Goal: Task Accomplishment & Management: Complete application form

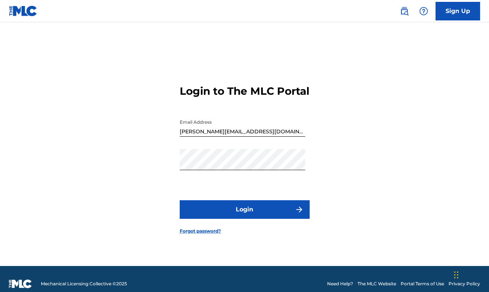
click at [246, 215] on button "Login" at bounding box center [245, 209] width 130 height 19
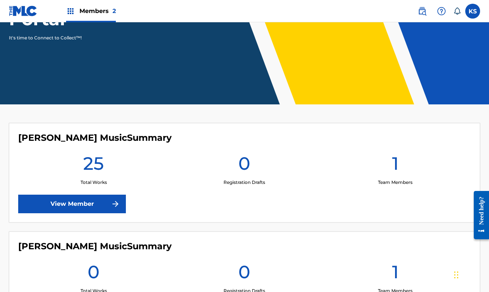
scroll to position [114, 0]
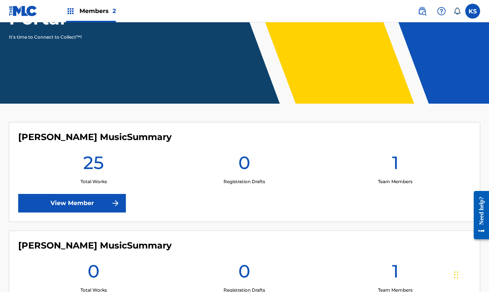
click at [81, 199] on link "View Member" at bounding box center [72, 203] width 108 height 19
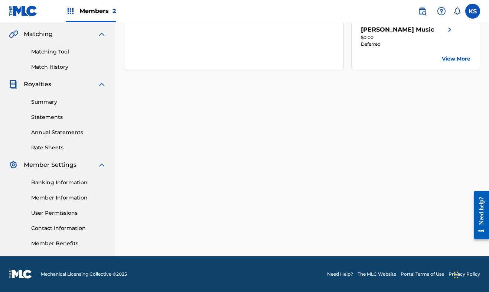
scroll to position [169, 0]
click at [78, 199] on link "Member Information" at bounding box center [68, 198] width 75 height 8
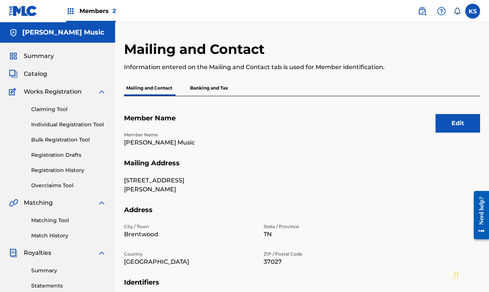
click at [459, 118] on button "Edit" at bounding box center [458, 123] width 45 height 19
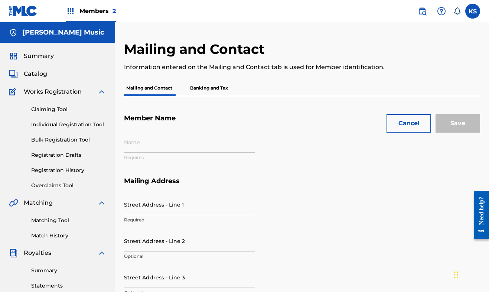
type input "[PERSON_NAME] Music"
type input "[STREET_ADDRESS]"
type input "[PERSON_NAME]"
type input "Brentwood"
type input "37027"
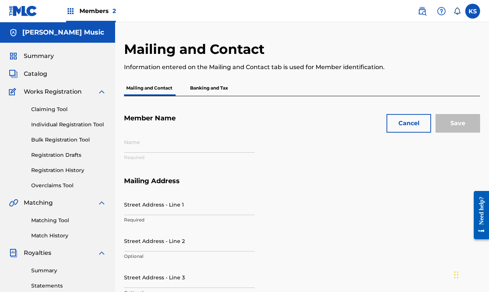
type input "P447KK"
type input "00368584509"
type input "615"
type input "9444888"
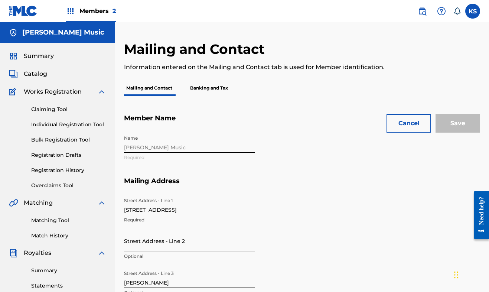
click at [179, 146] on div "Name [PERSON_NAME] Music Required" at bounding box center [259, 153] width 270 height 45
click at [114, 13] on span "2" at bounding box center [114, 10] width 3 height 7
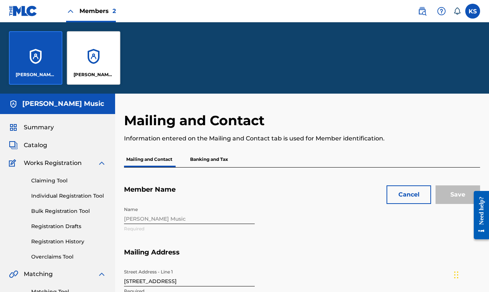
click at [96, 65] on div "[PERSON_NAME] Music" at bounding box center [93, 57] width 53 height 53
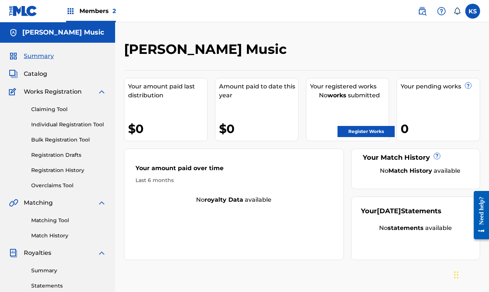
click at [55, 111] on link "Claiming Tool" at bounding box center [68, 109] width 75 height 8
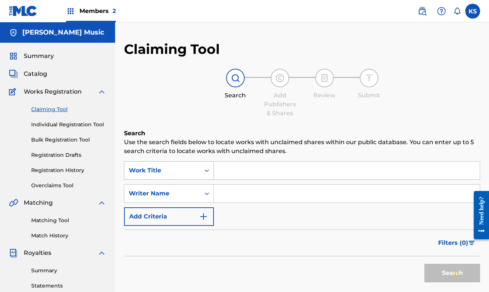
click at [209, 170] on icon "Search Form" at bounding box center [206, 170] width 7 height 7
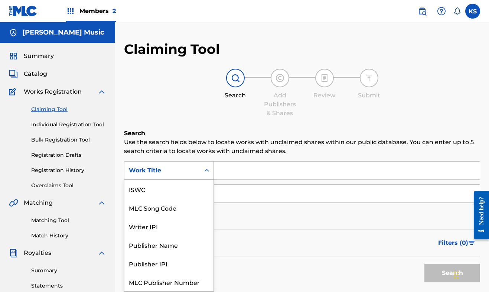
scroll to position [19, 0]
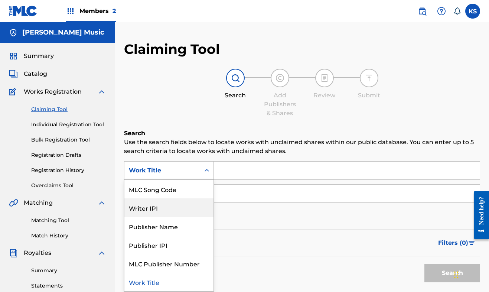
click at [156, 209] on div "Writer IPI" at bounding box center [168, 207] width 89 height 19
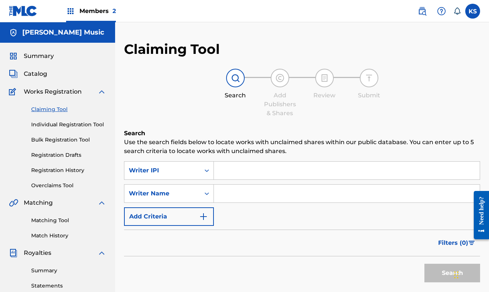
click at [258, 171] on input "Search Form" at bounding box center [347, 171] width 266 height 18
paste input "1286331055"
type input "1286331055"
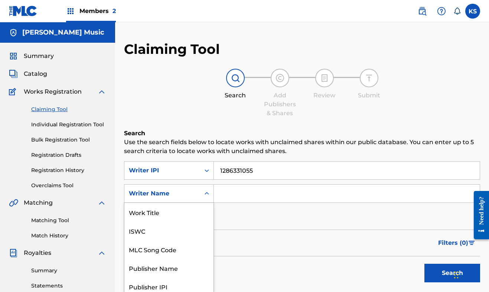
click at [208, 194] on div "Search Form" at bounding box center [206, 194] width 13 height 18
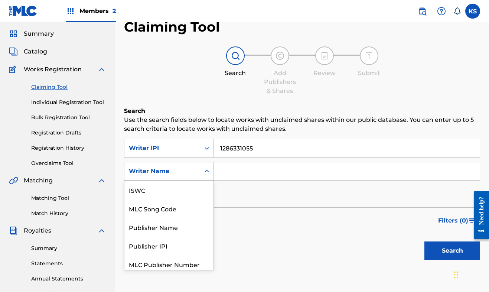
scroll to position [23, 0]
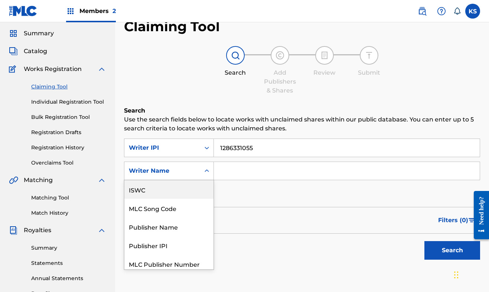
click at [232, 165] on input "Search Form" at bounding box center [347, 171] width 266 height 18
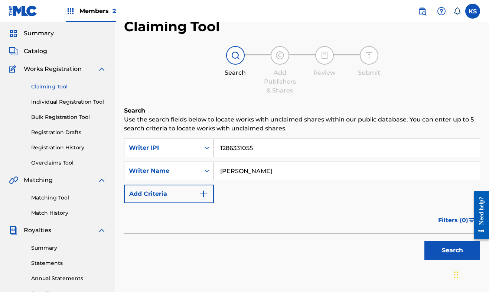
type input "[PERSON_NAME]"
click at [449, 249] on button "Search" at bounding box center [452, 250] width 56 height 19
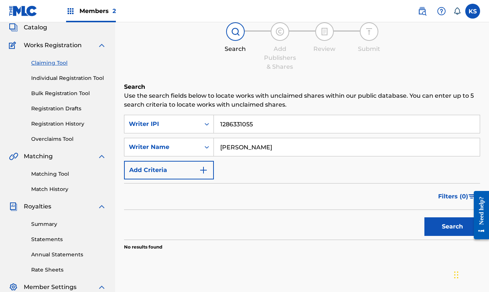
click at [263, 123] on input "1286331055" at bounding box center [347, 124] width 266 height 18
paste input "368584509"
type input "368584509"
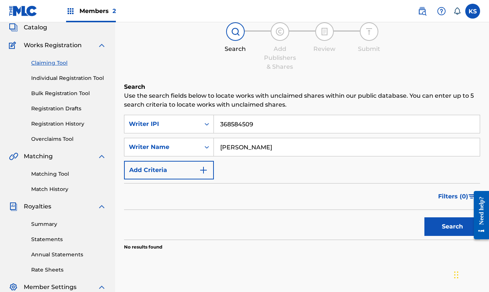
click at [454, 227] on button "Search" at bounding box center [452, 226] width 56 height 19
click at [300, 146] on input "[PERSON_NAME]" at bounding box center [347, 147] width 266 height 18
click at [208, 145] on icon "Search Form" at bounding box center [206, 146] width 7 height 7
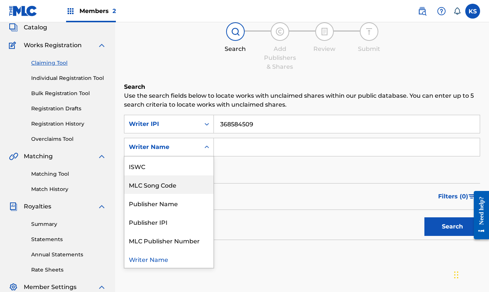
scroll to position [18, 0]
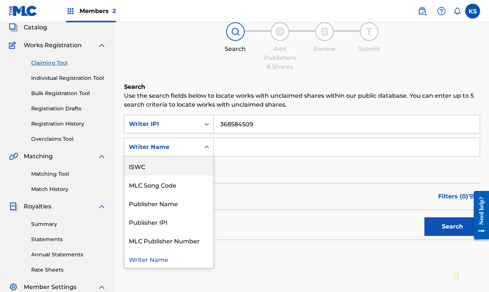
click at [206, 124] on icon "Search Form" at bounding box center [207, 124] width 4 height 3
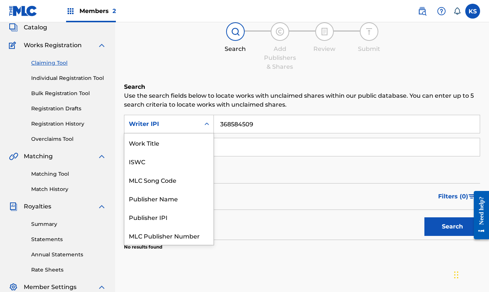
scroll to position [19, 0]
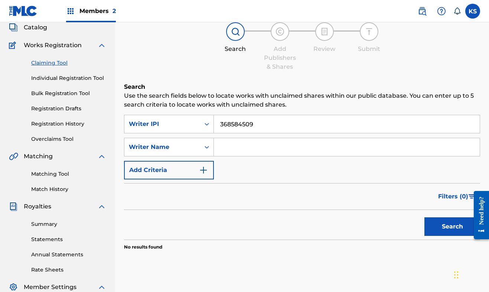
click at [175, 67] on div "Search Add Publishers & Shares Review Submit" at bounding box center [302, 46] width 356 height 49
click at [475, 12] on label at bounding box center [472, 11] width 15 height 15
click at [473, 11] on input "KS [PERSON_NAME] [PERSON_NAME][EMAIL_ADDRESS][DOMAIN_NAME] Notification Prefere…" at bounding box center [473, 11] width 0 height 0
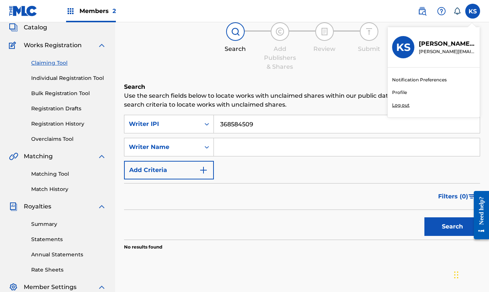
click at [165, 9] on nav "Members 2 KS KS [PERSON_NAME] [PERSON_NAME][EMAIL_ADDRESS][DOMAIN_NAME] Notific…" at bounding box center [244, 11] width 489 height 22
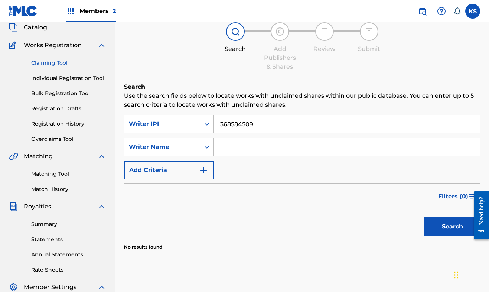
click at [114, 11] on span "2" at bounding box center [114, 10] width 3 height 7
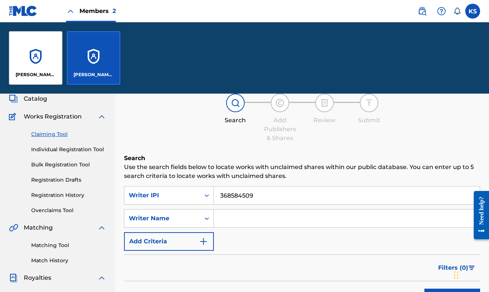
click at [43, 65] on div "[PERSON_NAME] Music" at bounding box center [35, 57] width 53 height 53
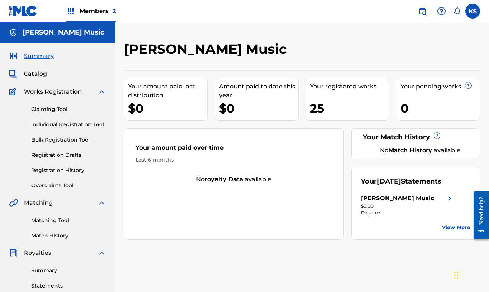
click at [43, 56] on span "Summary" at bounding box center [39, 56] width 30 height 9
click at [113, 11] on span "2" at bounding box center [114, 10] width 3 height 7
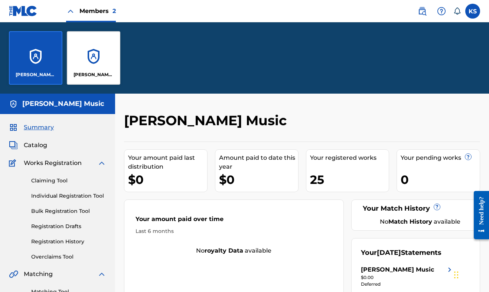
click at [101, 63] on div "[PERSON_NAME] Music" at bounding box center [93, 57] width 53 height 53
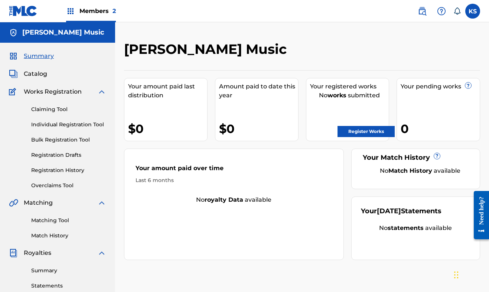
click at [472, 13] on label at bounding box center [472, 11] width 15 height 15
click at [473, 11] on input "KS [PERSON_NAME] [PERSON_NAME][EMAIL_ADDRESS][DOMAIN_NAME] Notification Prefere…" at bounding box center [473, 11] width 0 height 0
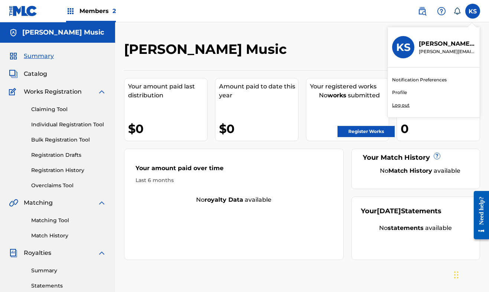
click at [398, 90] on link "Profile" at bounding box center [399, 92] width 15 height 7
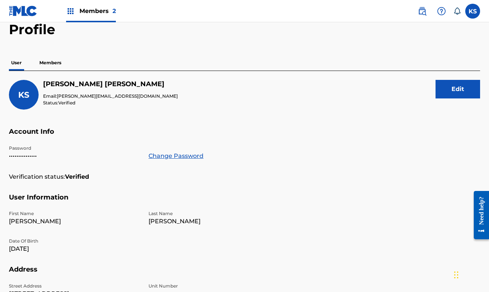
scroll to position [37, 0]
click at [49, 61] on p "Members" at bounding box center [50, 63] width 26 height 16
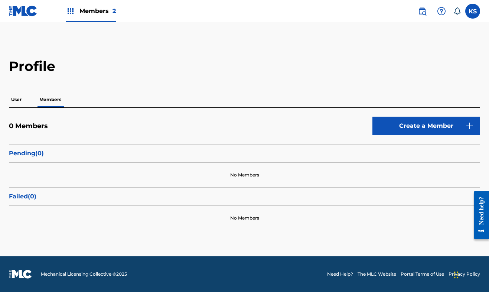
click at [420, 126] on link "Create a Member" at bounding box center [426, 126] width 108 height 19
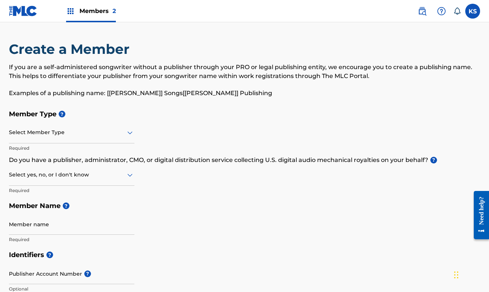
click at [131, 132] on icon at bounding box center [129, 132] width 5 height 3
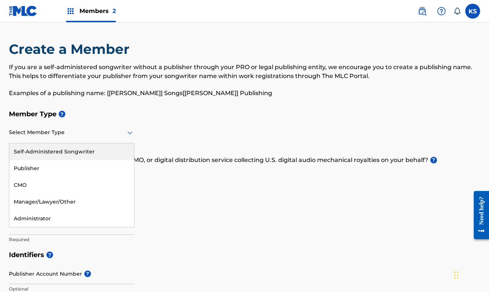
click at [43, 153] on div "Self-Administered Songwriter" at bounding box center [71, 151] width 125 height 17
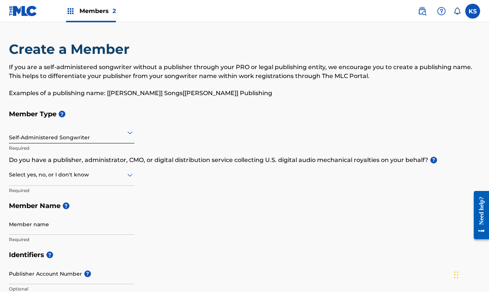
click at [131, 174] on icon at bounding box center [129, 175] width 5 height 3
click at [25, 192] on div "Yes" at bounding box center [71, 194] width 125 height 17
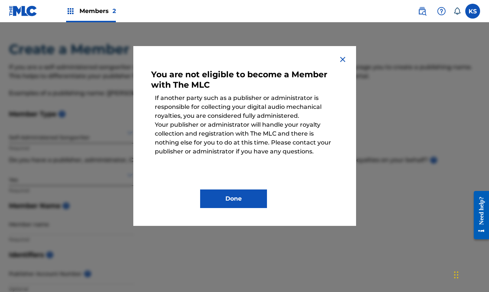
click at [342, 58] on img at bounding box center [342, 59] width 9 height 9
